Goal: Navigation & Orientation: Understand site structure

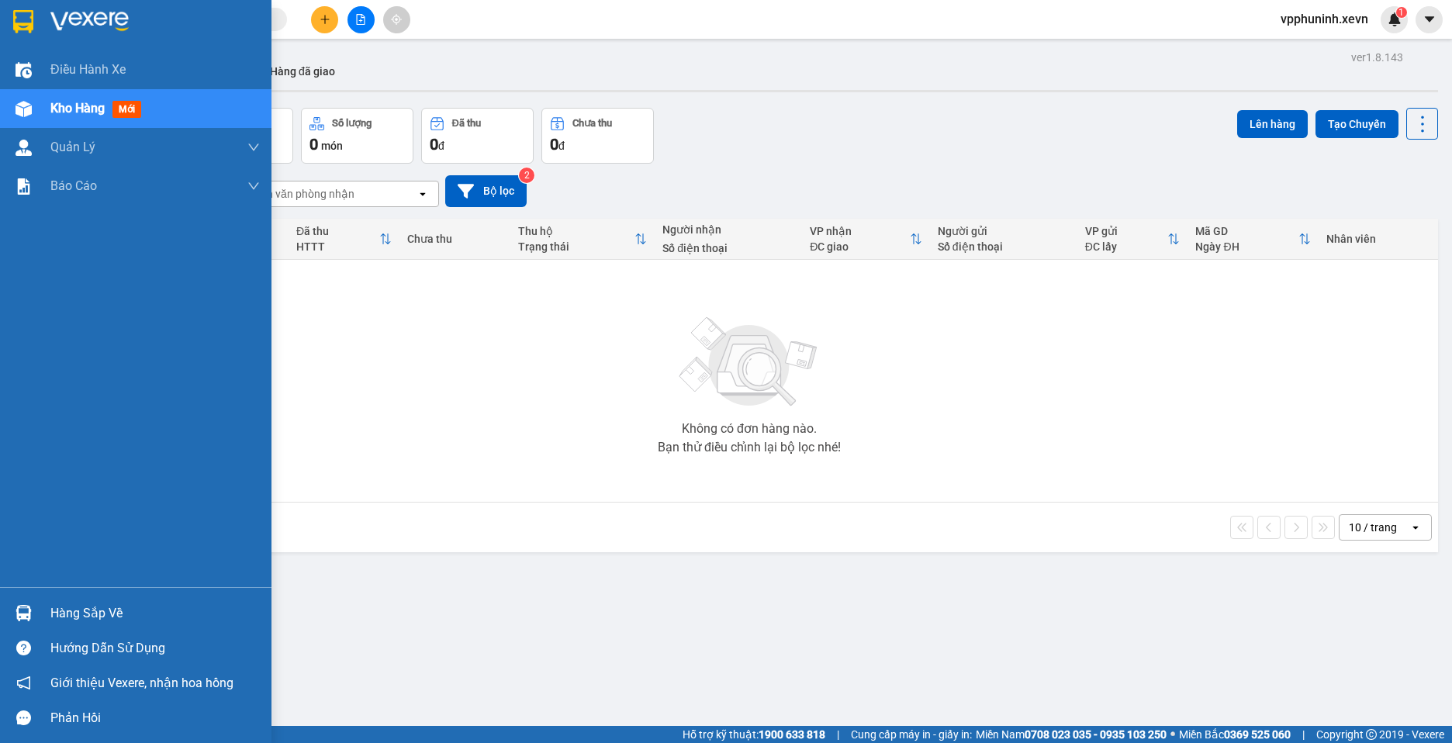
click at [25, 607] on img at bounding box center [24, 613] width 16 height 16
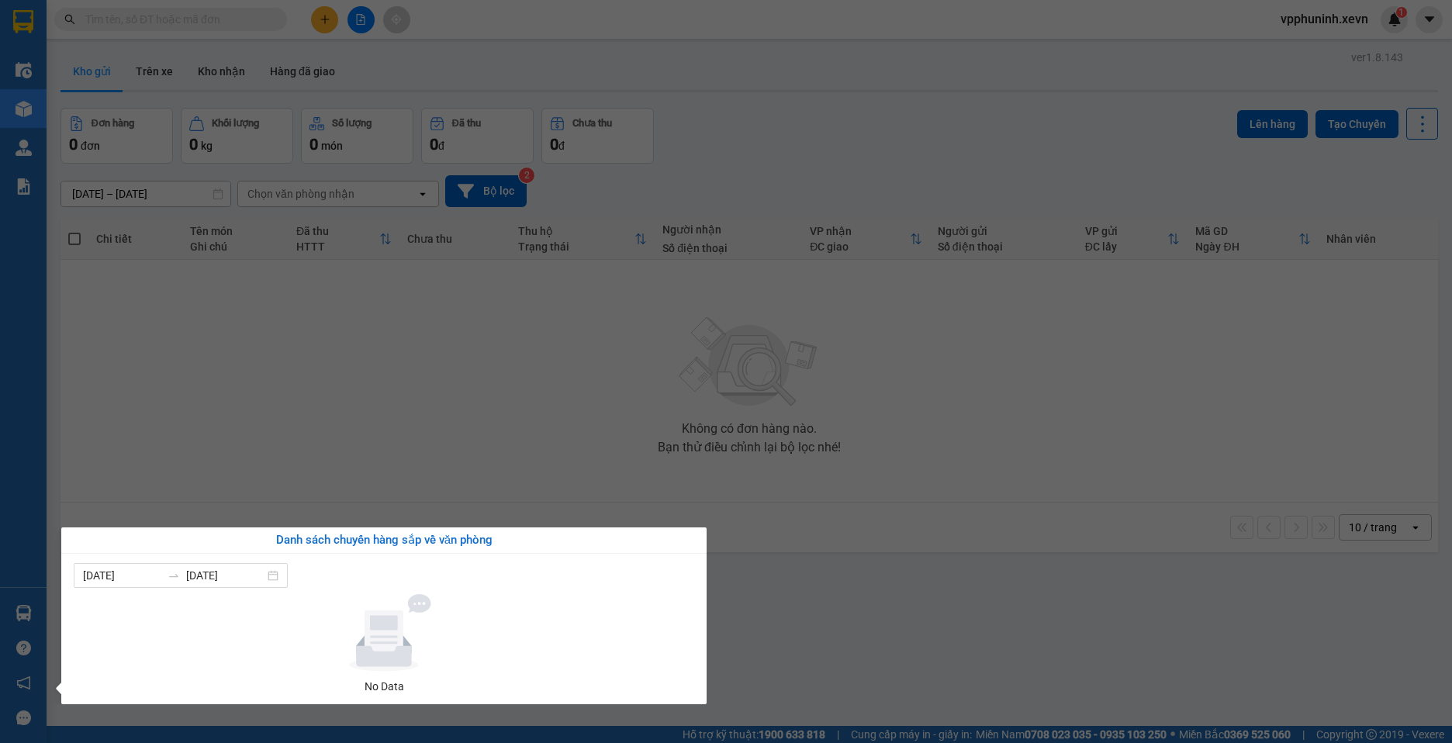
click at [587, 409] on section "Kết quả tìm kiếm ( 0 ) Bộ lọc No Data vpphuninh.xevn 1 Điều hành xe Kho hàng mớ…" at bounding box center [726, 371] width 1452 height 743
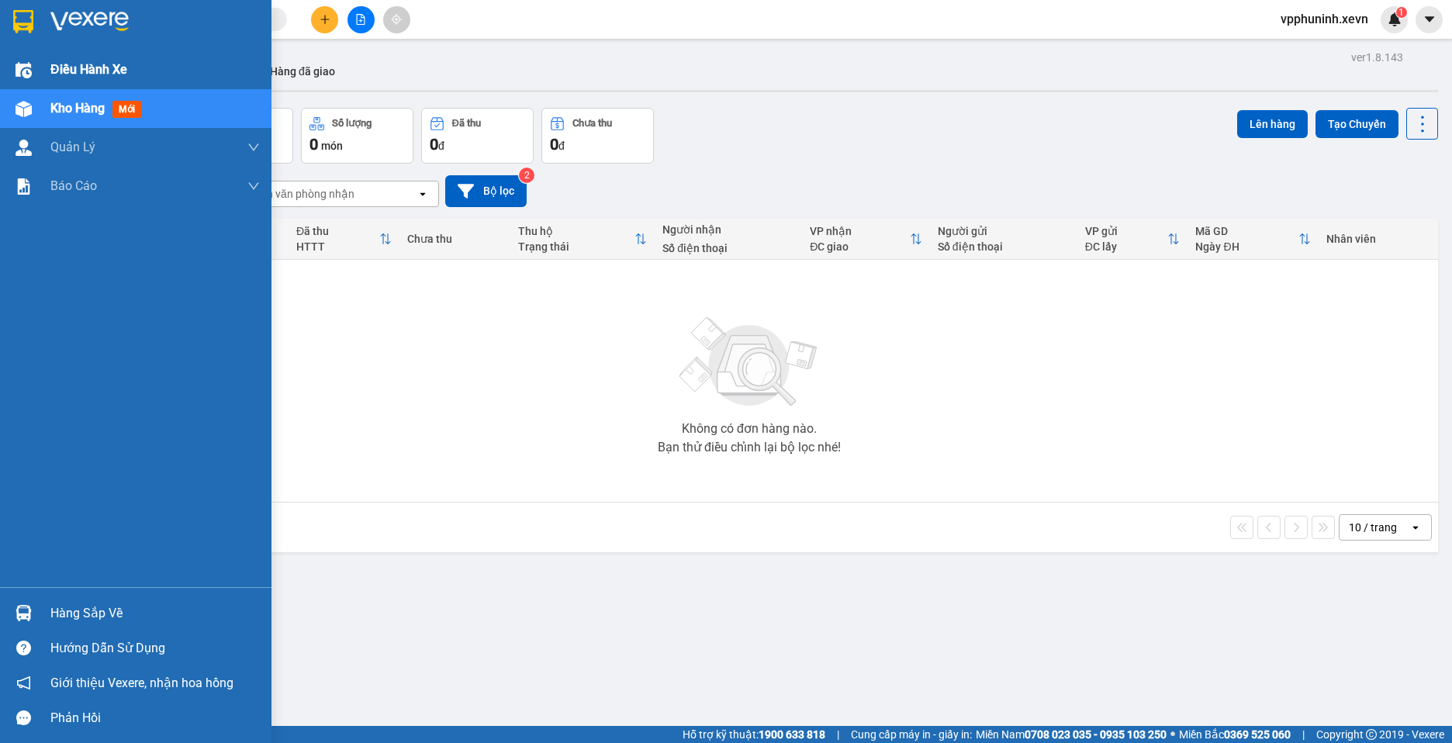
click at [20, 69] on img at bounding box center [24, 70] width 16 height 16
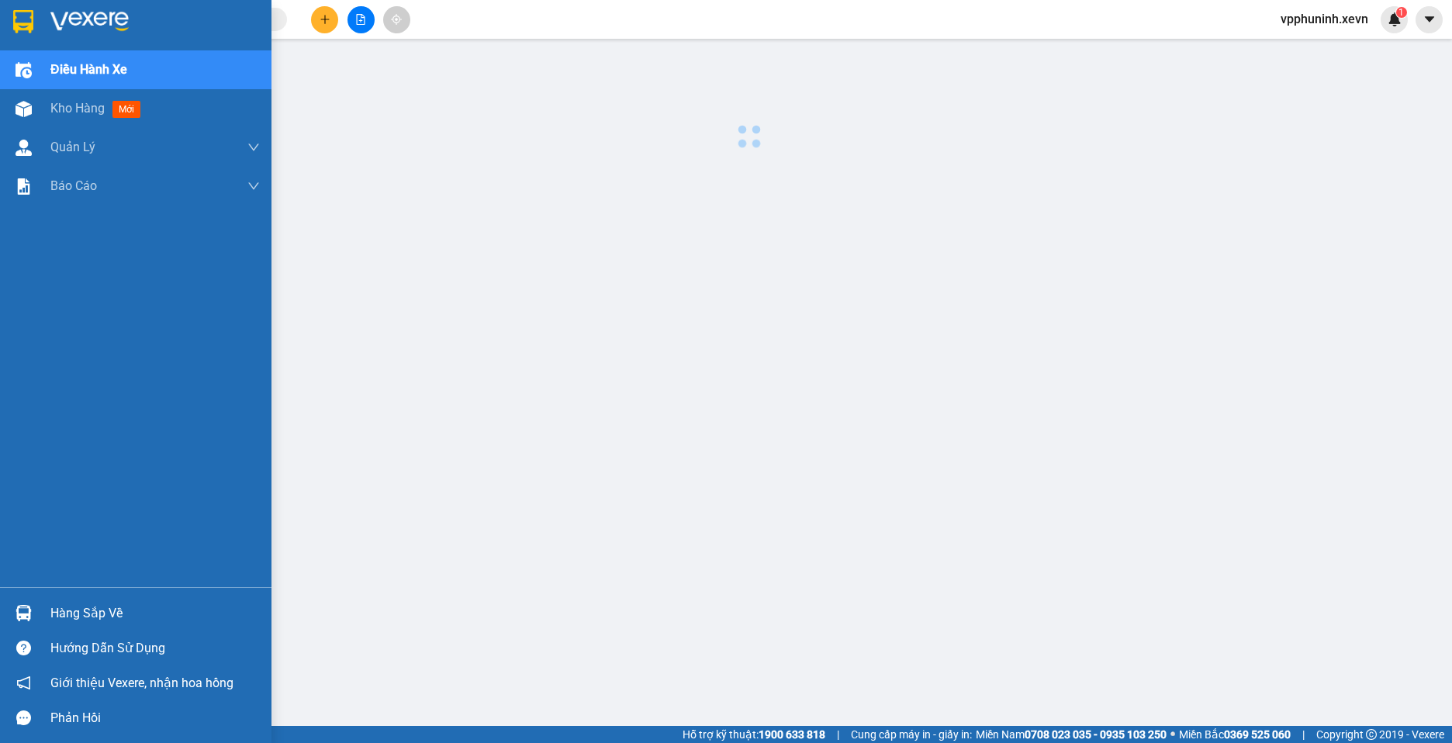
click at [72, 14] on img at bounding box center [89, 21] width 78 height 23
